Goal: Transaction & Acquisition: Book appointment/travel/reservation

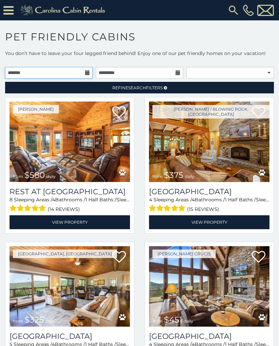
click at [84, 72] on input "text" at bounding box center [48, 73] width 87 height 12
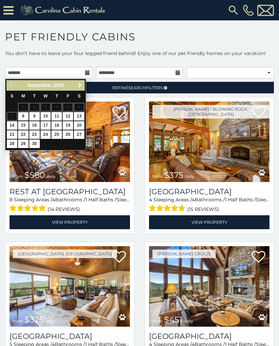
click at [79, 85] on span "Next" at bounding box center [79, 85] width 5 height 5
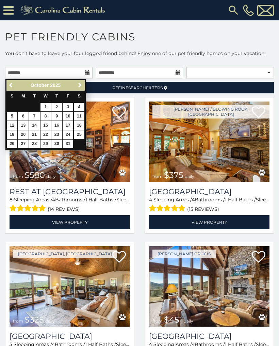
click at [11, 85] on span "Previous" at bounding box center [10, 85] width 5 height 5
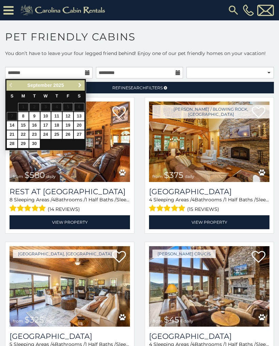
click at [81, 83] on span "Next" at bounding box center [79, 85] width 5 height 5
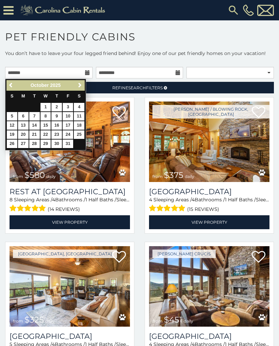
click at [71, 107] on link "3" at bounding box center [68, 107] width 11 height 8
type input "**********"
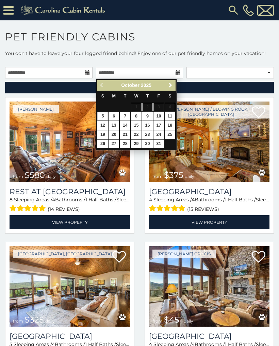
click at [137, 117] on link "8" at bounding box center [136, 116] width 11 height 8
type input "**********"
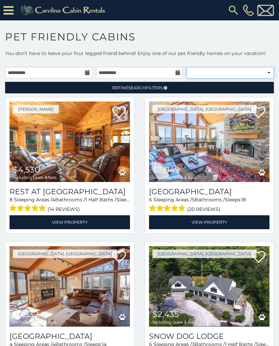
click at [268, 71] on select "**********" at bounding box center [229, 73] width 87 height 12
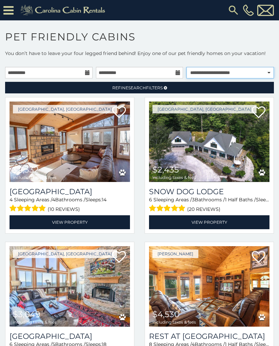
click at [269, 72] on select "**********" at bounding box center [229, 73] width 87 height 12
select select "**********"
click at [166, 88] on icon at bounding box center [165, 88] width 3 height 4
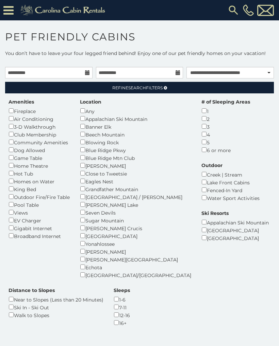
click at [201, 139] on div "5" at bounding box center [225, 142] width 49 height 8
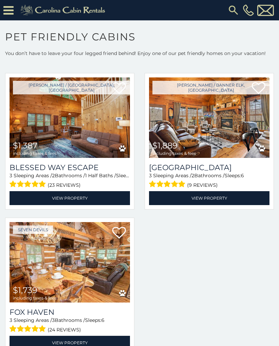
scroll to position [276, 0]
click at [73, 191] on link "View Property" at bounding box center [70, 198] width 120 height 14
click at [210, 191] on link "View Property" at bounding box center [209, 198] width 120 height 14
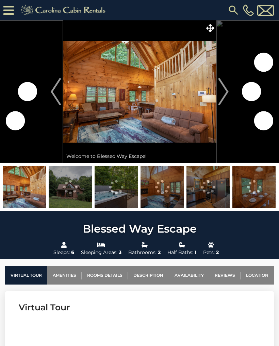
click at [224, 93] on img "Next" at bounding box center [223, 91] width 10 height 27
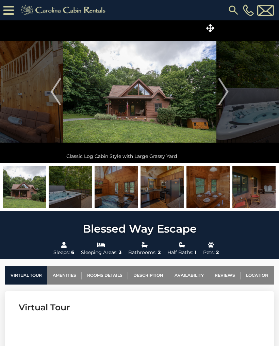
click at [225, 92] on img "Next" at bounding box center [223, 91] width 10 height 27
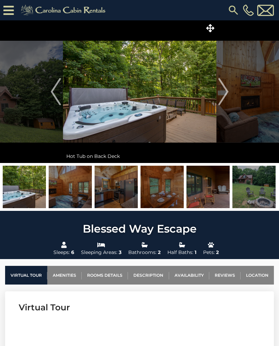
click at [223, 91] on img "Next" at bounding box center [223, 91] width 10 height 27
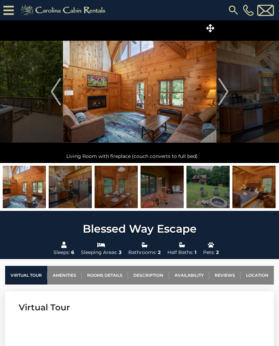
click at [227, 92] on img "Next" at bounding box center [223, 91] width 10 height 27
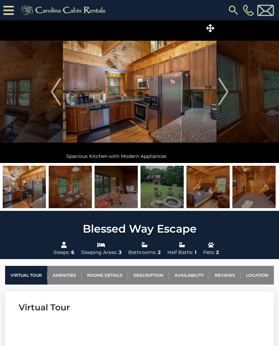
click at [225, 94] on img "Next" at bounding box center [223, 91] width 10 height 27
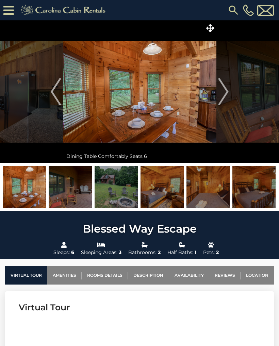
click at [229, 92] on button "Next" at bounding box center [223, 91] width 14 height 143
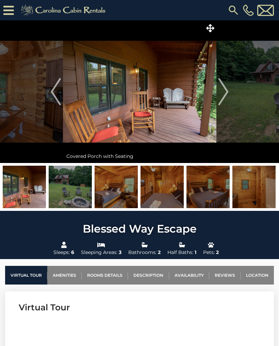
click at [225, 92] on img "Next" at bounding box center [223, 91] width 10 height 27
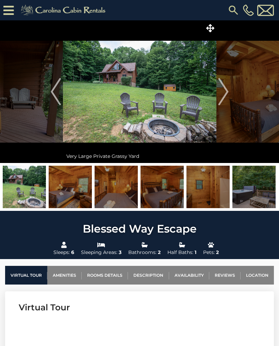
click at [226, 93] on img "Next" at bounding box center [223, 91] width 10 height 27
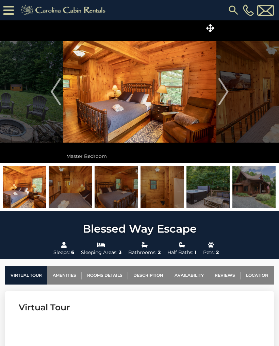
click at [225, 93] on img "Next" at bounding box center [223, 91] width 10 height 27
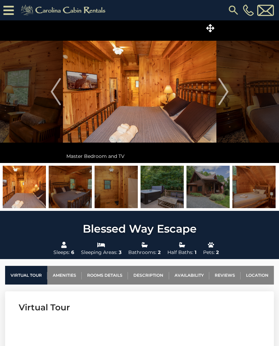
click at [226, 90] on img "Next" at bounding box center [223, 91] width 10 height 27
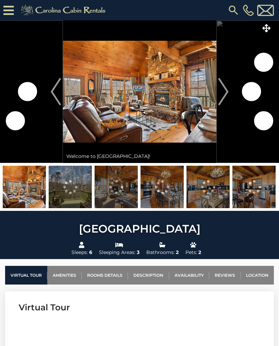
click at [224, 94] on img "Next" at bounding box center [223, 91] width 10 height 27
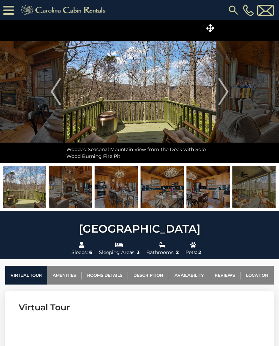
click at [223, 89] on img "Next" at bounding box center [223, 91] width 10 height 27
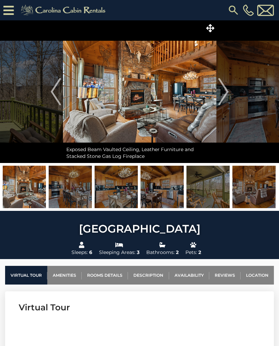
click at [224, 90] on img "Next" at bounding box center [223, 91] width 10 height 27
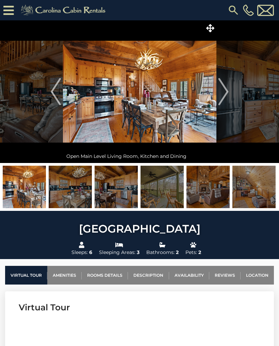
click at [223, 93] on img "Next" at bounding box center [223, 91] width 10 height 27
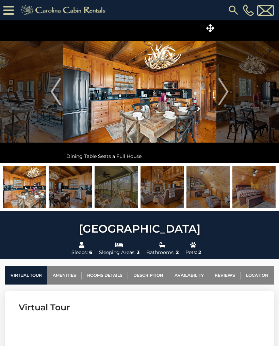
click at [224, 90] on img "Next" at bounding box center [223, 91] width 10 height 27
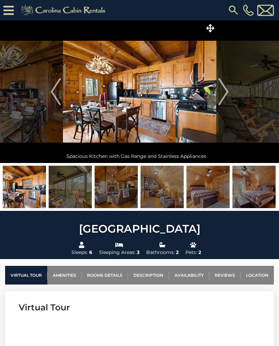
click at [221, 96] on img "Next" at bounding box center [223, 91] width 10 height 27
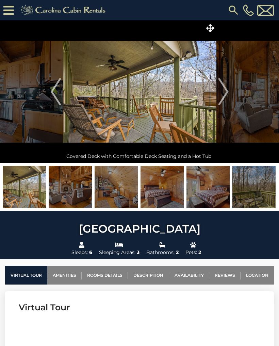
click at [223, 91] on img "Next" at bounding box center [223, 91] width 10 height 27
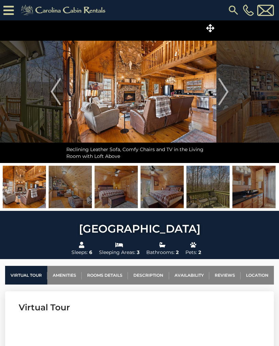
click at [226, 88] on img "Next" at bounding box center [223, 91] width 10 height 27
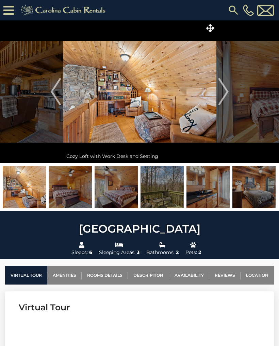
click at [224, 91] on img "Next" at bounding box center [223, 91] width 10 height 27
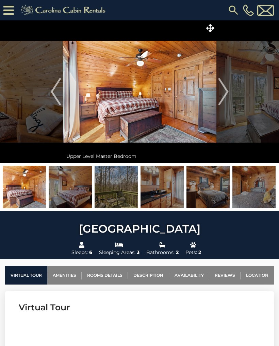
click at [226, 89] on img "Next" at bounding box center [223, 91] width 10 height 27
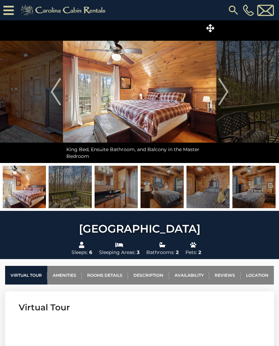
click at [223, 90] on img "Next" at bounding box center [223, 91] width 10 height 27
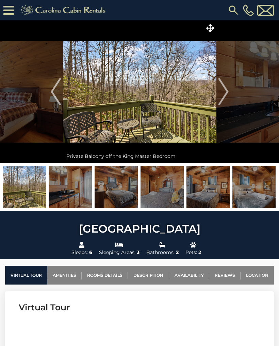
click at [227, 91] on img "Next" at bounding box center [223, 91] width 10 height 27
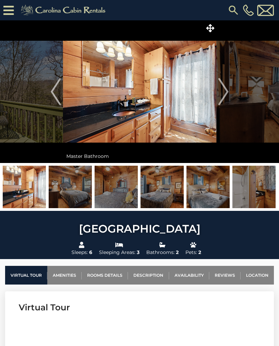
click at [225, 94] on img "Next" at bounding box center [223, 91] width 10 height 27
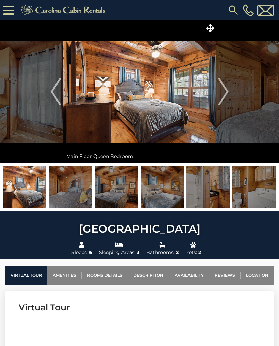
click at [224, 93] on img "Next" at bounding box center [223, 91] width 10 height 27
